Goal: Check status: Check status

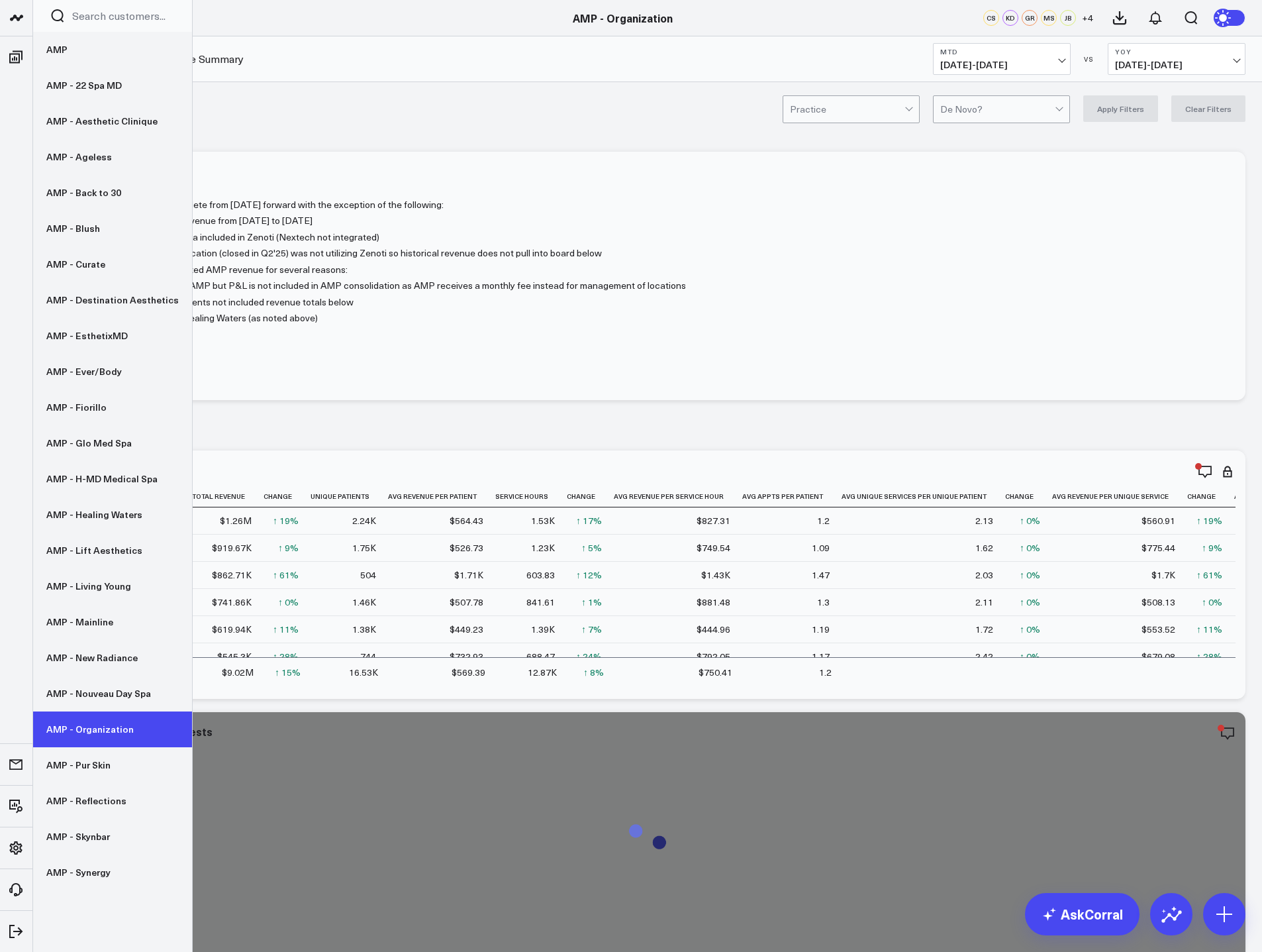
click at [116, 740] on link "AMP - Organization" at bounding box center [112, 729] width 159 height 36
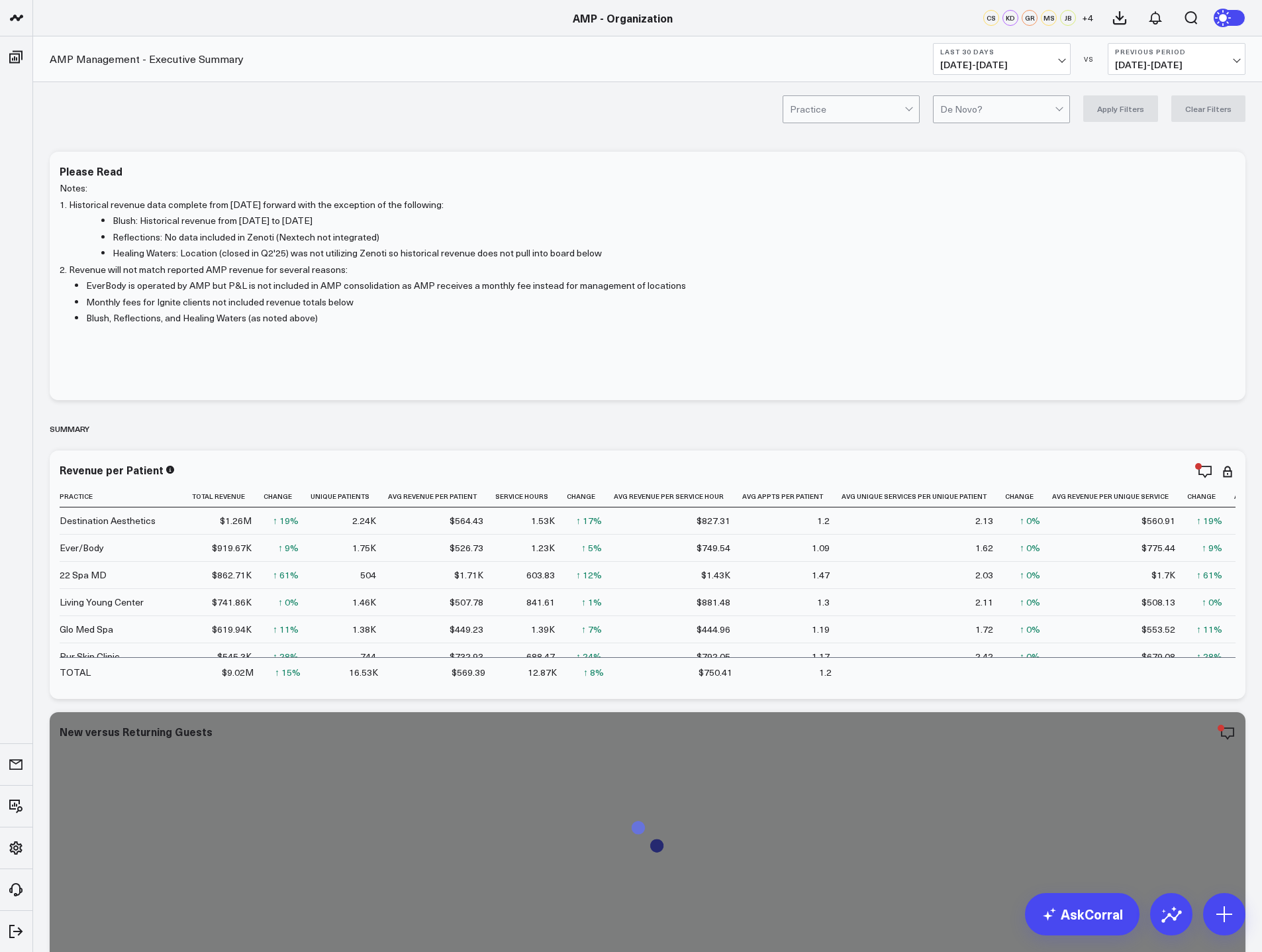
click at [1057, 61] on span "[DATE] - [DATE]" at bounding box center [1002, 65] width 123 height 10
click at [988, 345] on link "MTD" at bounding box center [1002, 346] width 136 height 25
click at [1204, 60] on span "[DATE] - [DATE]" at bounding box center [1176, 65] width 123 height 10
click at [1184, 142] on link "YoY" at bounding box center [1176, 139] width 136 height 25
